Goal: Transaction & Acquisition: Purchase product/service

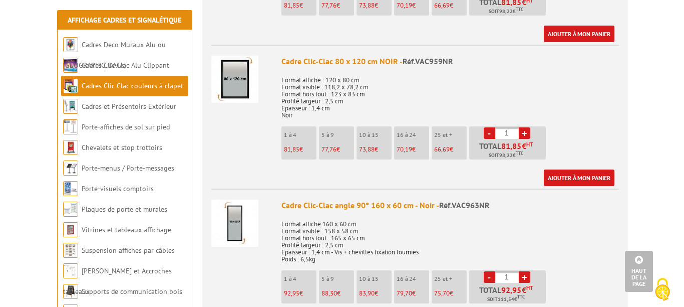
scroll to position [1704, 0]
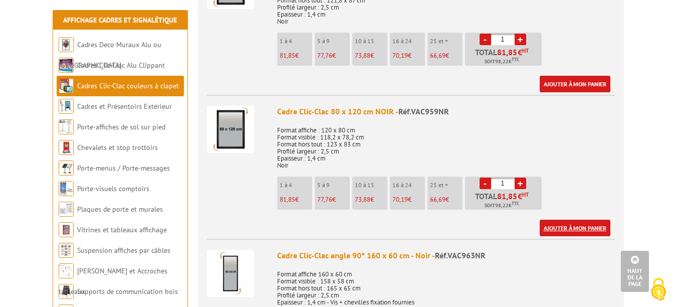
click at [578, 222] on link "Ajouter à mon panier" at bounding box center [575, 227] width 71 height 17
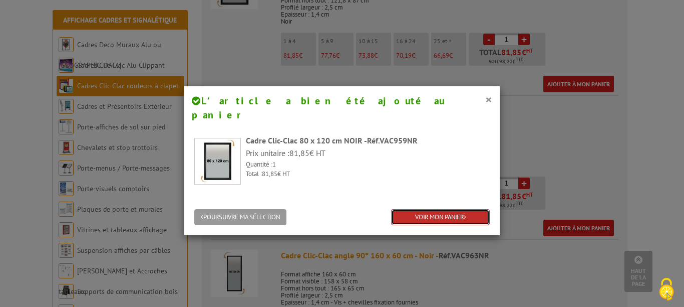
click at [398, 209] on link "VOIR MON PANIER" at bounding box center [440, 217] width 99 height 17
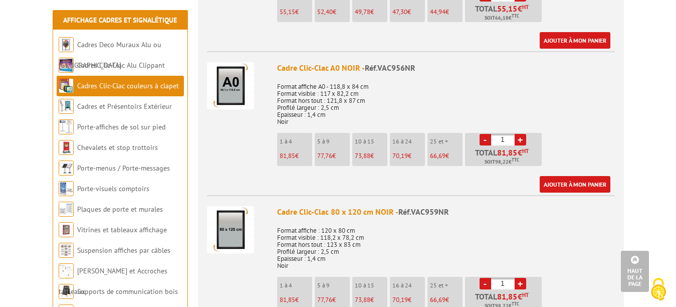
scroll to position [1553, 0]
